Goal: Information Seeking & Learning: Learn about a topic

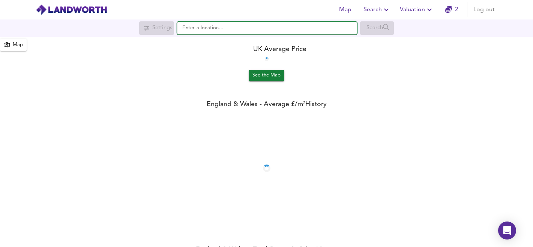
click at [236, 30] on input "text" at bounding box center [267, 28] width 180 height 13
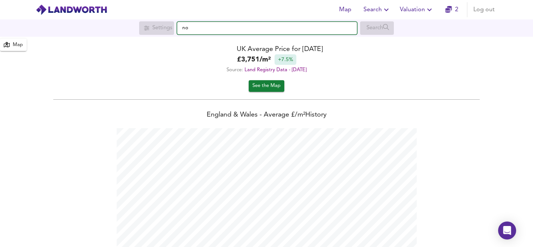
scroll to position [247, 533]
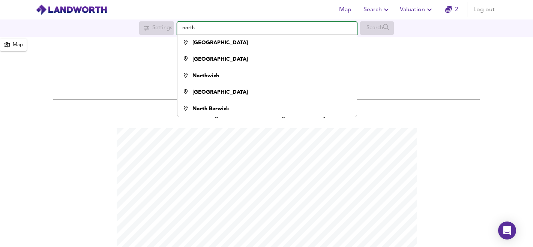
type input "north"
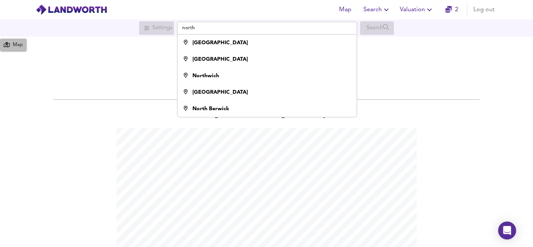
click at [9, 44] on icon "button" at bounding box center [7, 44] width 6 height 5
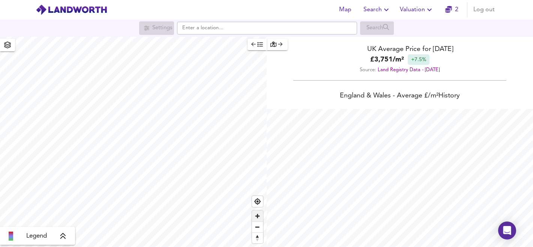
click at [258, 215] on span "Zoom in" at bounding box center [257, 216] width 11 height 11
click at [260, 218] on span "Zoom in" at bounding box center [257, 216] width 11 height 11
click at [260, 216] on span "Zoom in" at bounding box center [257, 216] width 11 height 11
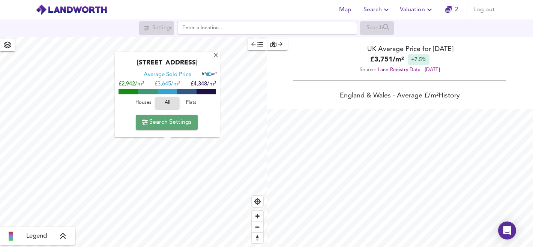
click at [168, 121] on span "Search Settings" at bounding box center [167, 122] width 50 height 10
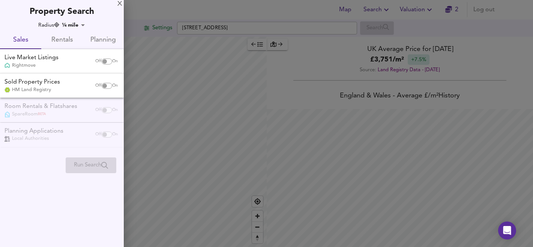
checkbox input "false"
checkbox input "true"
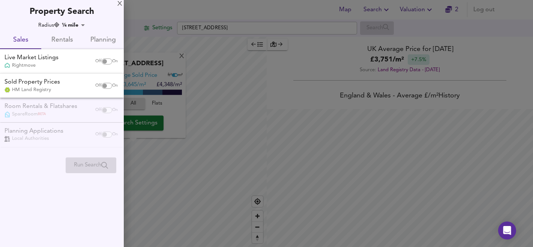
click at [106, 61] on input "checkbox" at bounding box center [105, 61] width 18 height 6
checkbox input "true"
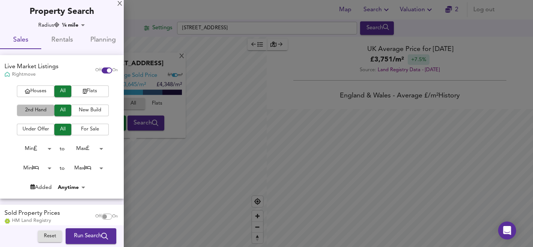
click at [44, 111] on span "2nd Hand" at bounding box center [36, 110] width 30 height 9
click at [43, 149] on body "Map Search Valuation 2 Log out Settings [GEOGRAPHIC_DATA] Search [GEOGRAPHIC_DA…" at bounding box center [266, 123] width 533 height 247
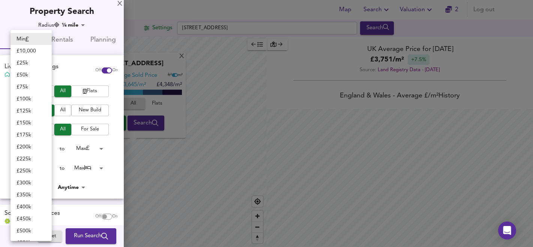
click at [82, 147] on div at bounding box center [266, 123] width 533 height 247
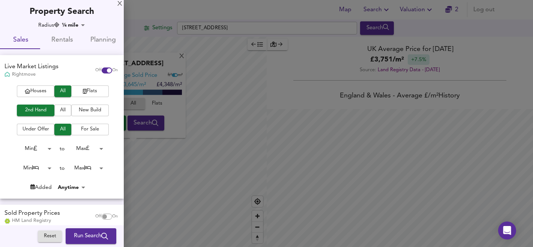
click at [89, 149] on body "Map Search Valuation 2 Log out Settings [GEOGRAPHIC_DATA] Search [GEOGRAPHIC_DA…" at bounding box center [266, 123] width 533 height 247
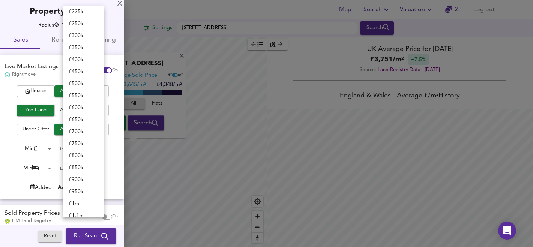
scroll to position [122, 0]
click at [85, 25] on li "£ 250k" at bounding box center [83, 25] width 41 height 12
type input "250000"
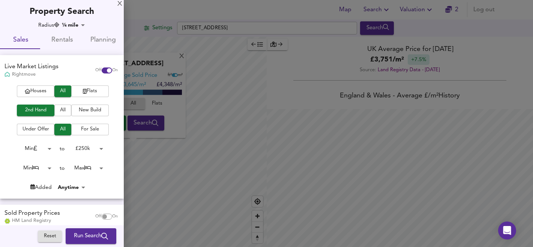
click at [46, 167] on body "Map Search Valuation 2 Log out Settings [GEOGRAPHIC_DATA] Search [GEOGRAPHIC_DA…" at bounding box center [266, 123] width 533 height 247
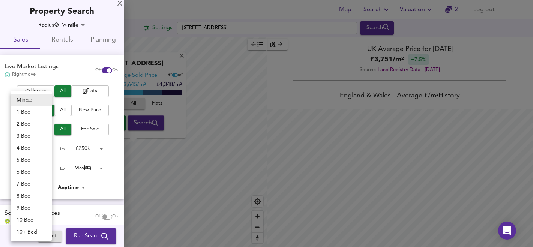
click at [30, 136] on li "3 Bed" at bounding box center [30, 136] width 41 height 12
type input "3"
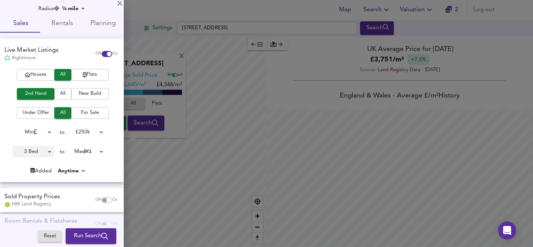
scroll to position [17, 0]
click at [101, 236] on icon "submit" at bounding box center [104, 236] width 7 height 7
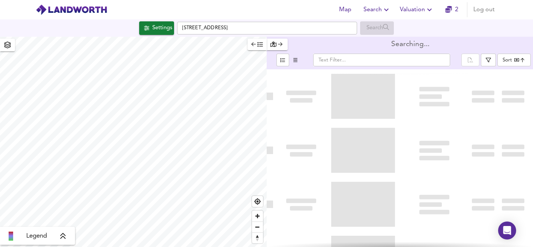
type input "bestdeal"
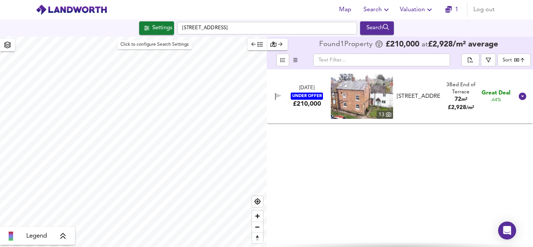
click at [152, 33] on div "Settings" at bounding box center [162, 28] width 20 height 10
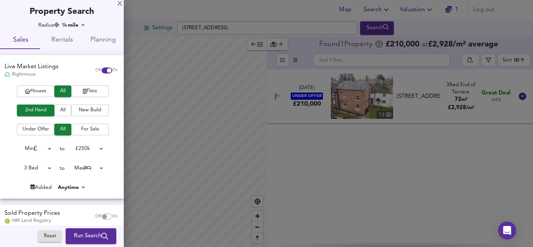
click at [326, 171] on div at bounding box center [266, 123] width 533 height 247
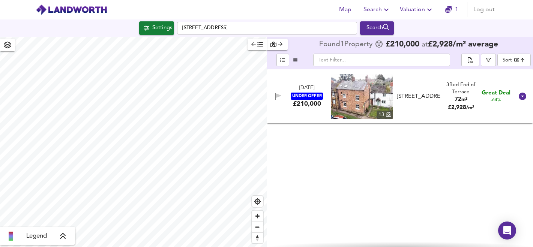
click at [482, 10] on span "Log out" at bounding box center [483, 9] width 21 height 10
